Goal: Navigation & Orientation: Find specific page/section

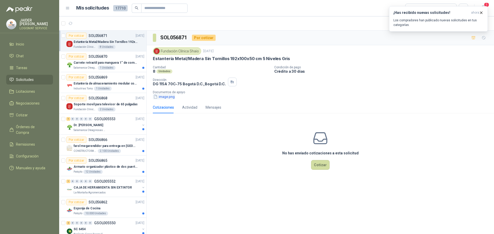
click at [166, 95] on button "image.png" at bounding box center [164, 96] width 22 height 5
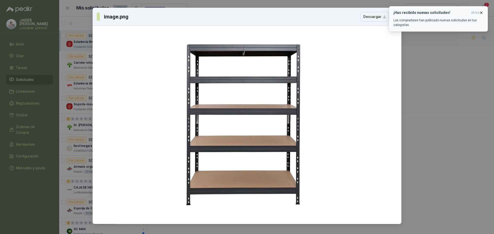
click at [483, 13] on icon "button" at bounding box center [481, 13] width 4 height 4
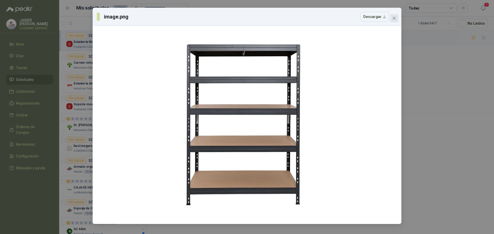
click at [393, 18] on icon "close" at bounding box center [394, 18] width 4 height 4
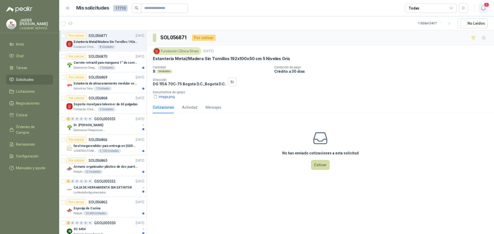
click at [482, 8] on icon "button" at bounding box center [483, 8] width 6 height 6
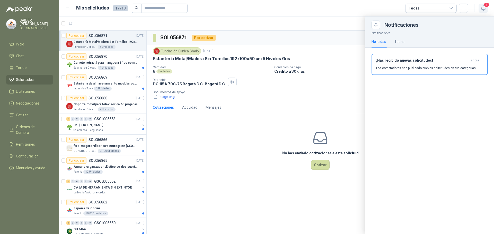
click at [482, 8] on icon "button" at bounding box center [483, 8] width 6 height 6
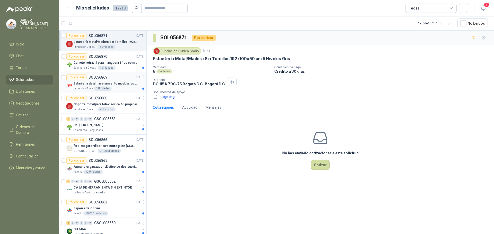
click at [122, 86] on p "Estantería de almacenamiento modular con organizadores abiertos" at bounding box center [106, 83] width 64 height 5
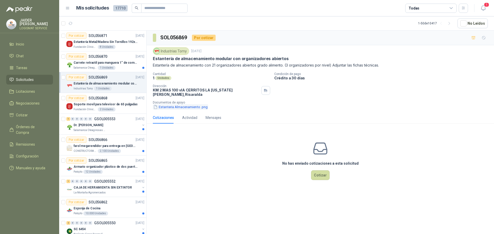
click at [181, 104] on button "Estanteria Almacenamiento .png" at bounding box center [180, 106] width 55 height 5
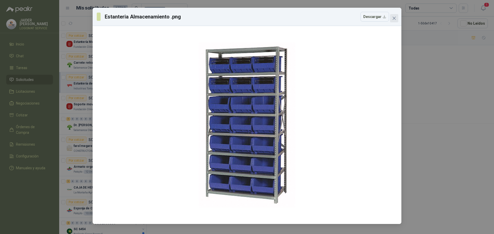
click at [392, 20] on icon "close" at bounding box center [394, 18] width 4 height 4
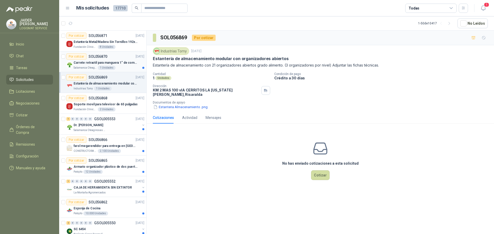
click at [122, 63] on p "Carrete retractil para manguera 1" de combustible" at bounding box center [106, 62] width 64 height 5
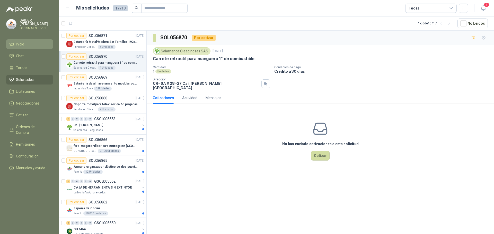
click at [24, 41] on span "Inicio" at bounding box center [20, 44] width 8 height 6
